Goal: Entertainment & Leisure: Consume media (video, audio)

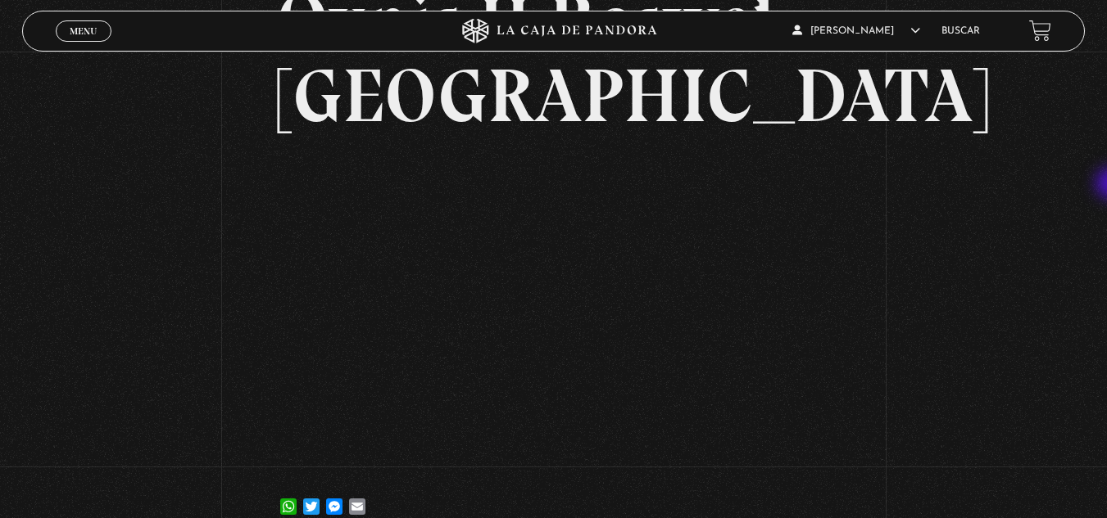
scroll to position [150, 0]
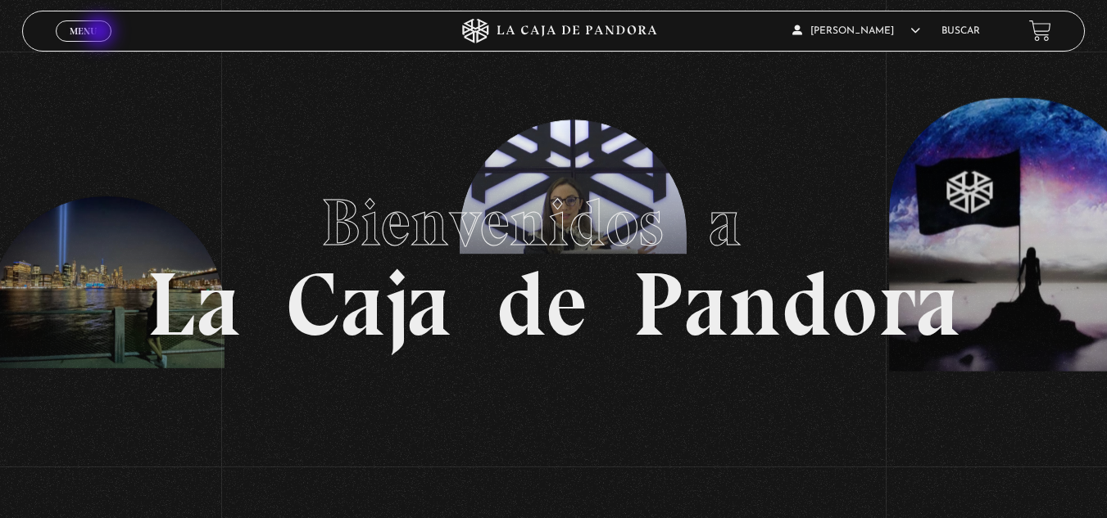
click at [101, 33] on link "Menu Cerrar" at bounding box center [84, 30] width 56 height 21
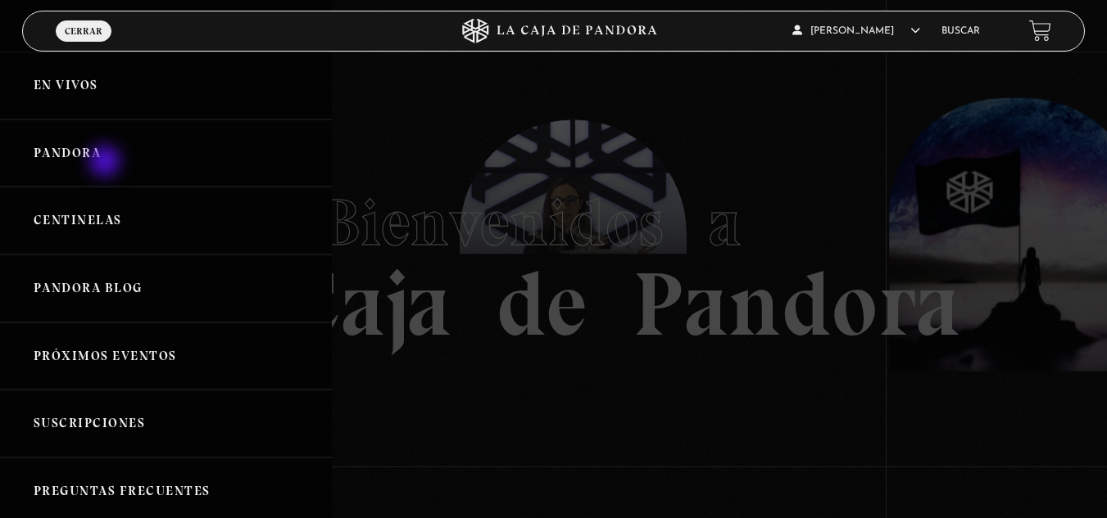
click at [106, 163] on link "Pandora" at bounding box center [166, 154] width 332 height 68
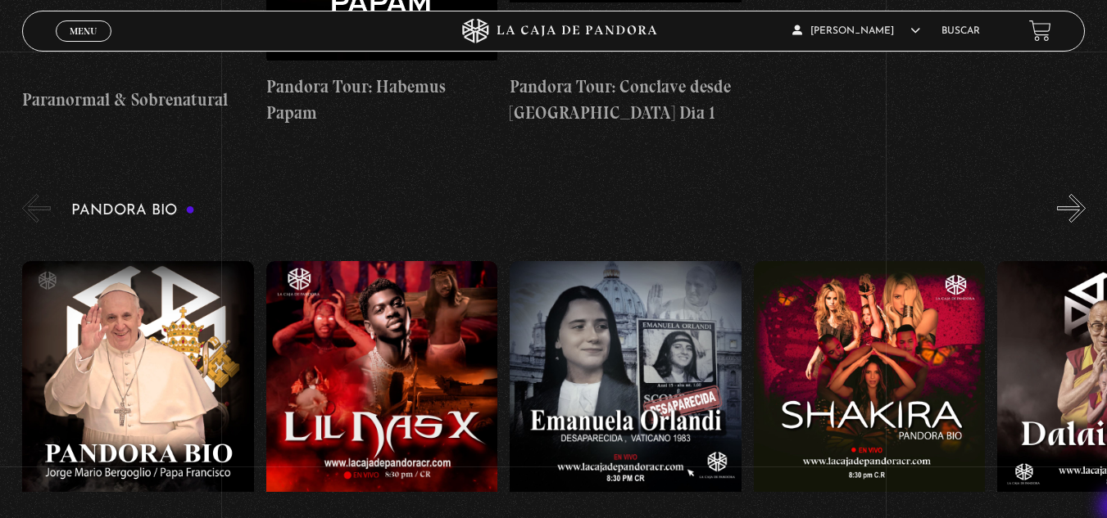
scroll to position [1593, 0]
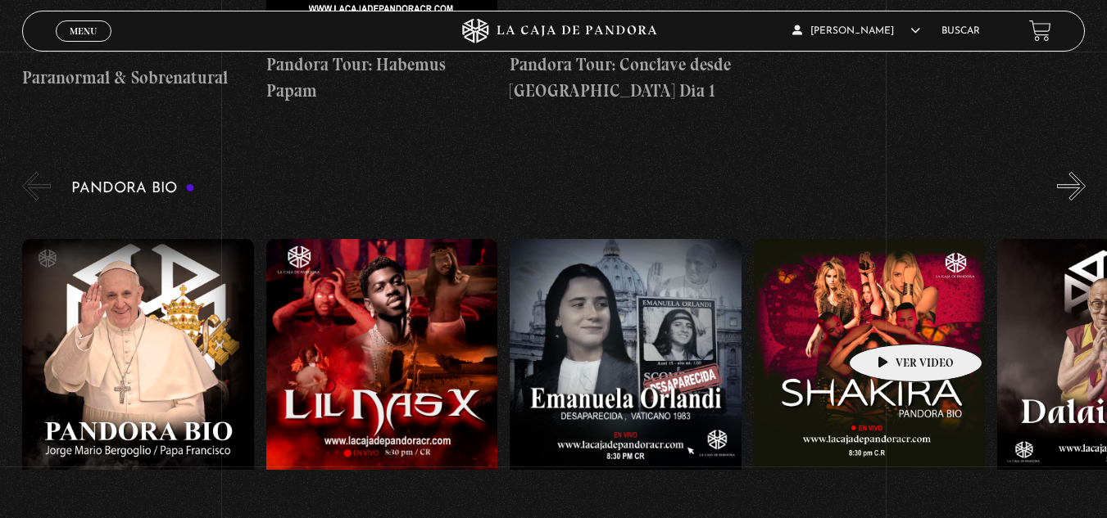
click at [889, 319] on figure at bounding box center [870, 386] width 232 height 295
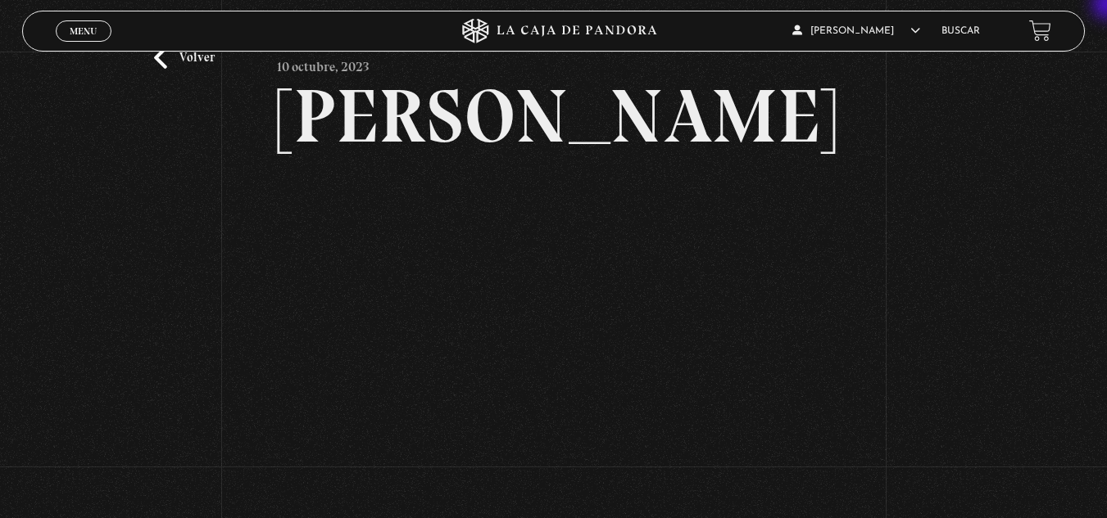
scroll to position [54, 0]
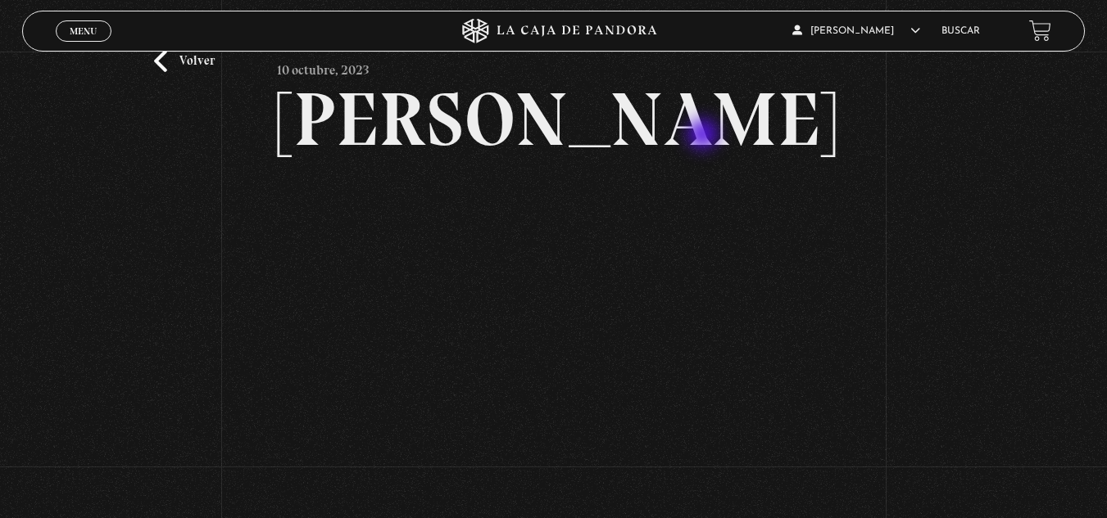
click at [704, 136] on h2 "Shakira" at bounding box center [553, 119] width 552 height 75
click at [950, 260] on div "Volver 10 octubre, 2023 Shakira WhatsApp Twitter Messenger Email" at bounding box center [553, 283] width 1107 height 570
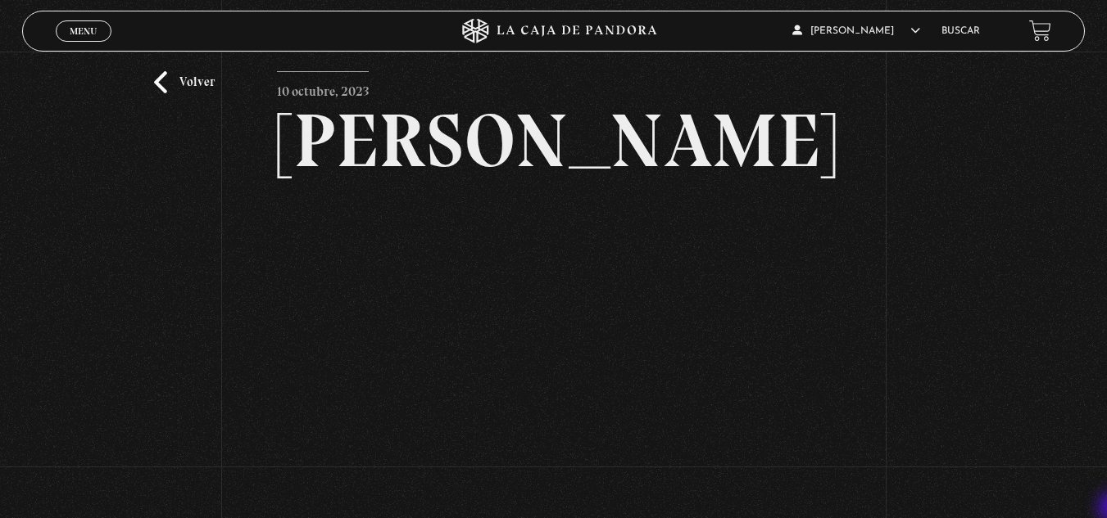
scroll to position [66, 0]
